Goal: Navigation & Orientation: Find specific page/section

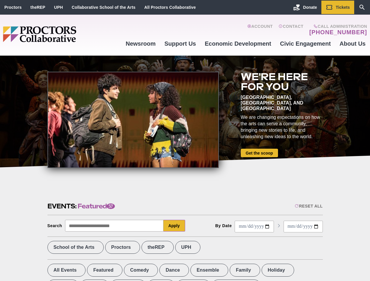
click at [185, 140] on div at bounding box center [132, 120] width 171 height 96
click at [308, 206] on div "Reset All" at bounding box center [308, 206] width 28 height 5
click at [174, 226] on button "Apply" at bounding box center [174, 226] width 22 height 12
